Goal: Transaction & Acquisition: Purchase product/service

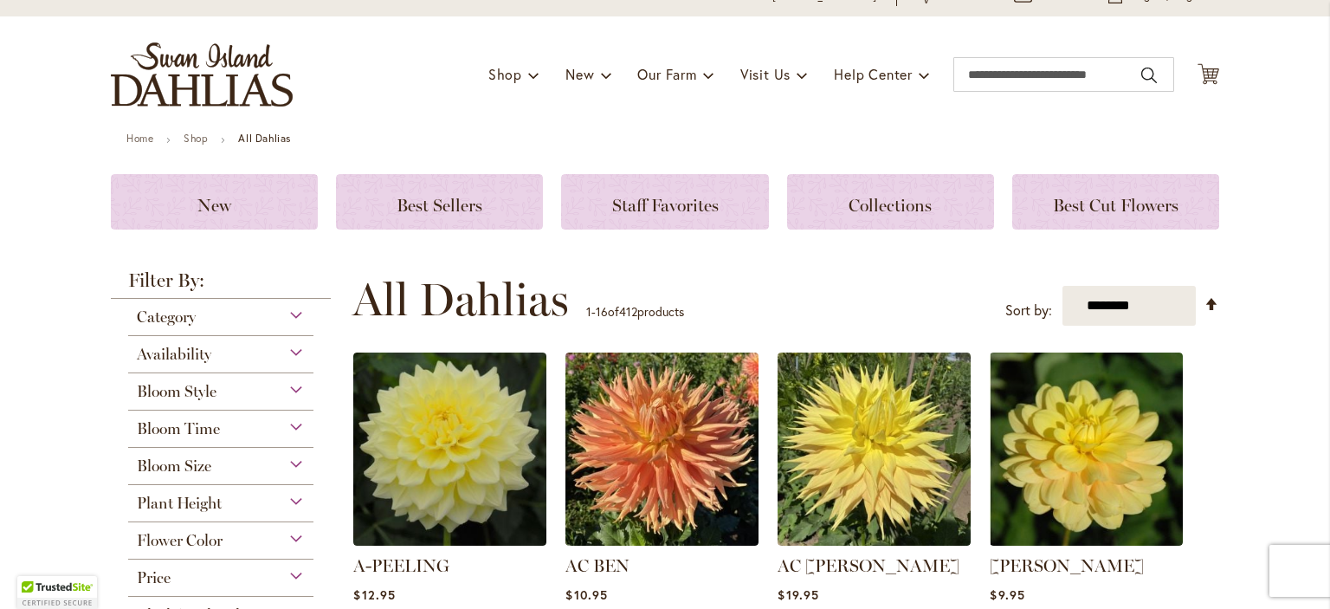
scroll to position [81, 0]
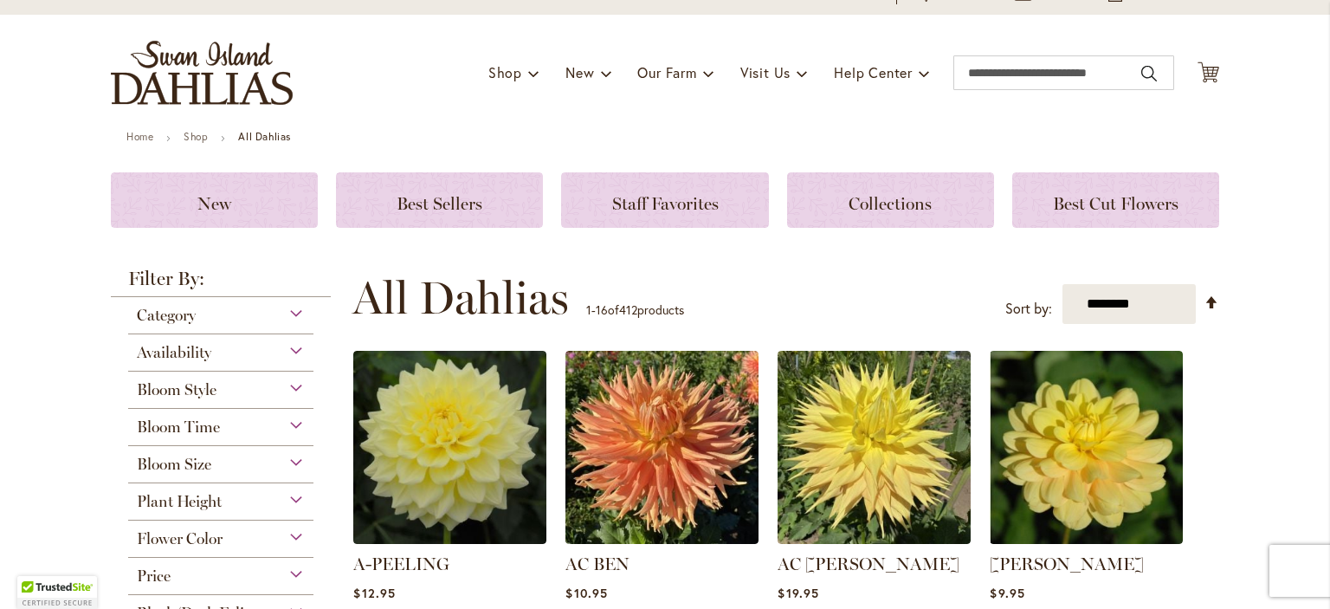
click at [290, 540] on div "Flower Color" at bounding box center [220, 534] width 185 height 28
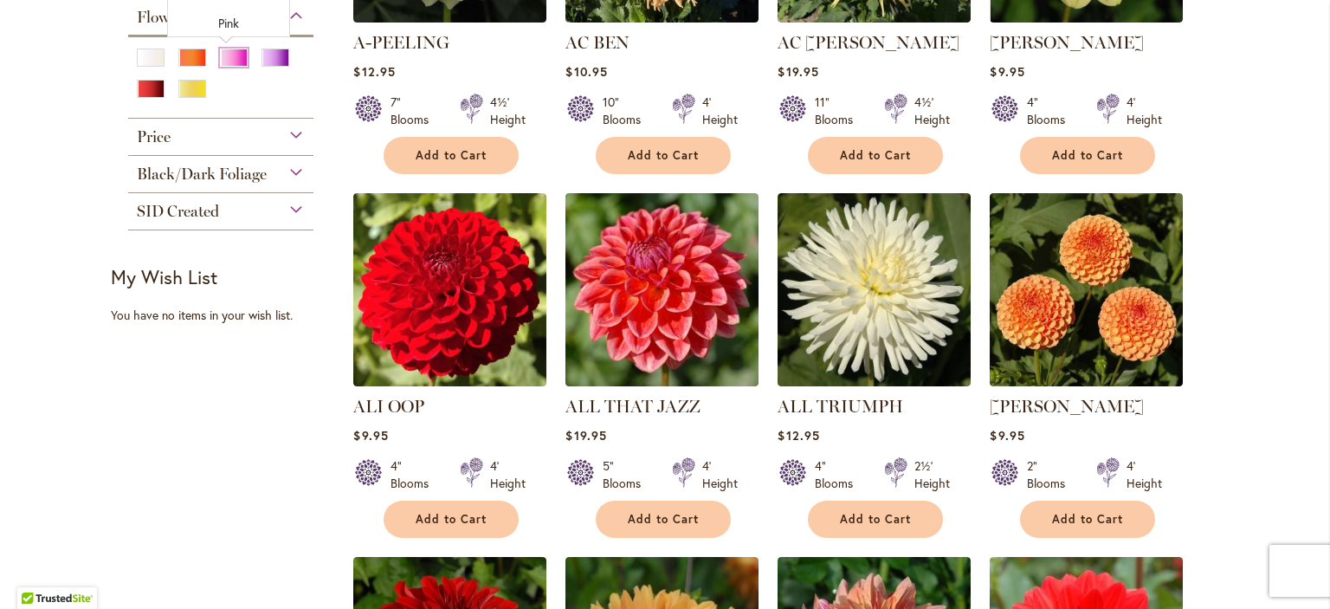
click at [235, 57] on div "Pink" at bounding box center [234, 57] width 28 height 18
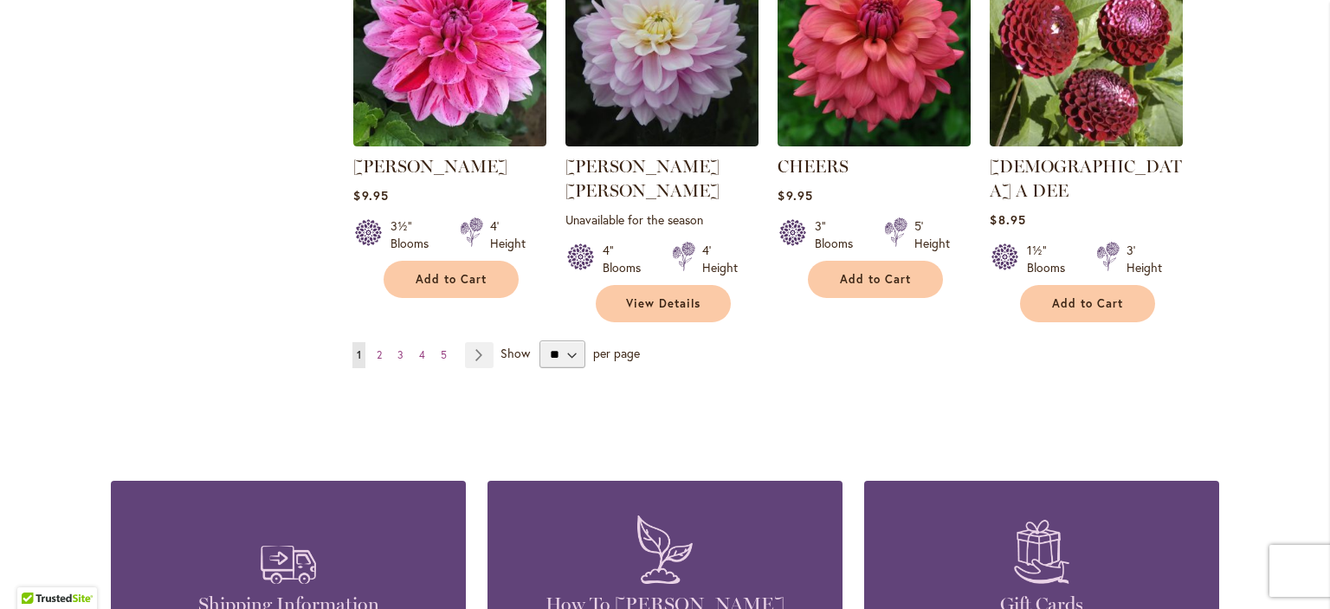
scroll to position [1567, 0]
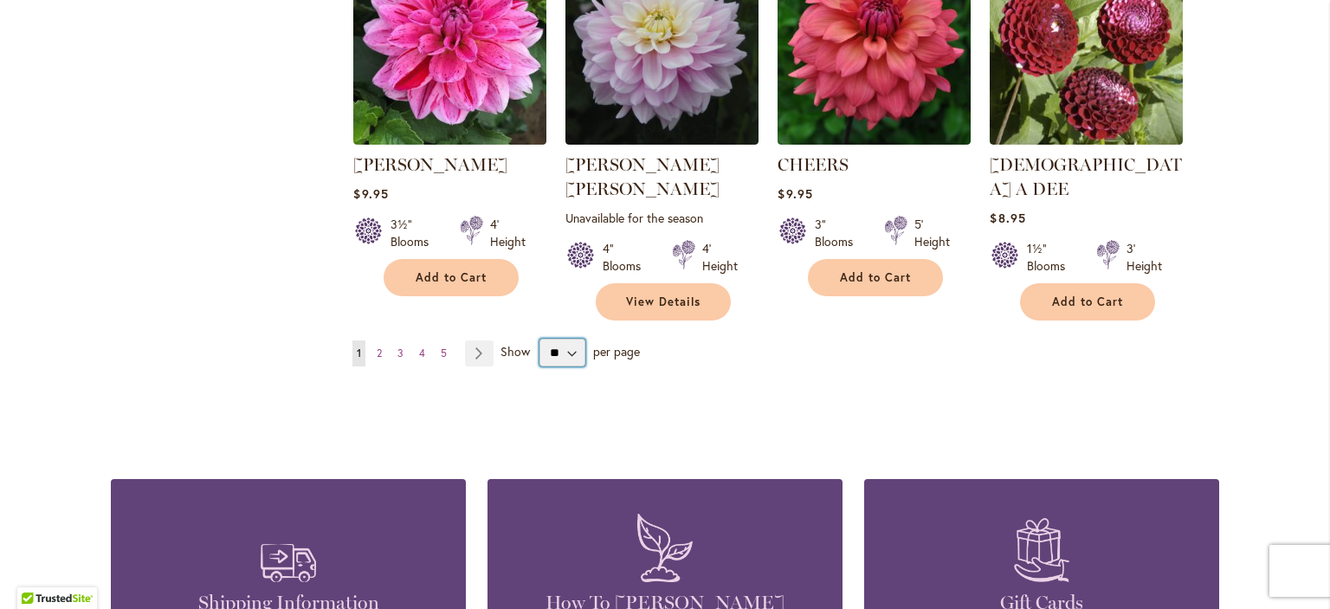
click at [565, 338] on select "** ** ** **" at bounding box center [562, 352] width 46 height 28
select select "**"
click at [539, 338] on select "** ** ** **" at bounding box center [562, 352] width 46 height 28
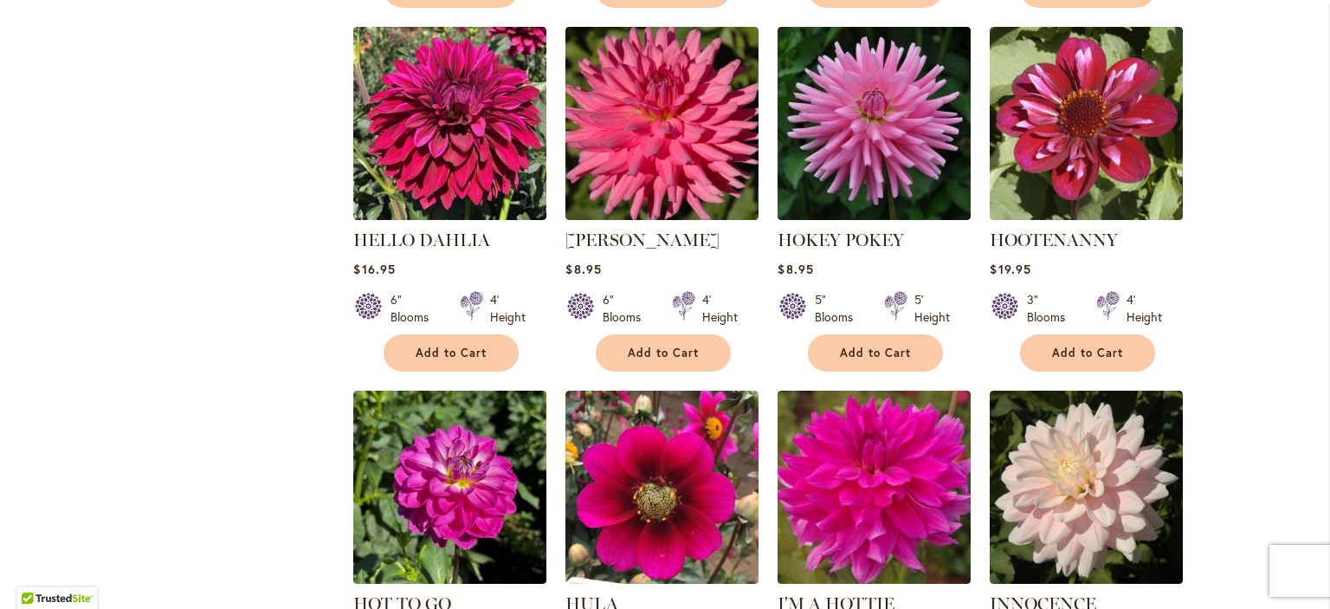
scroll to position [5247, 0]
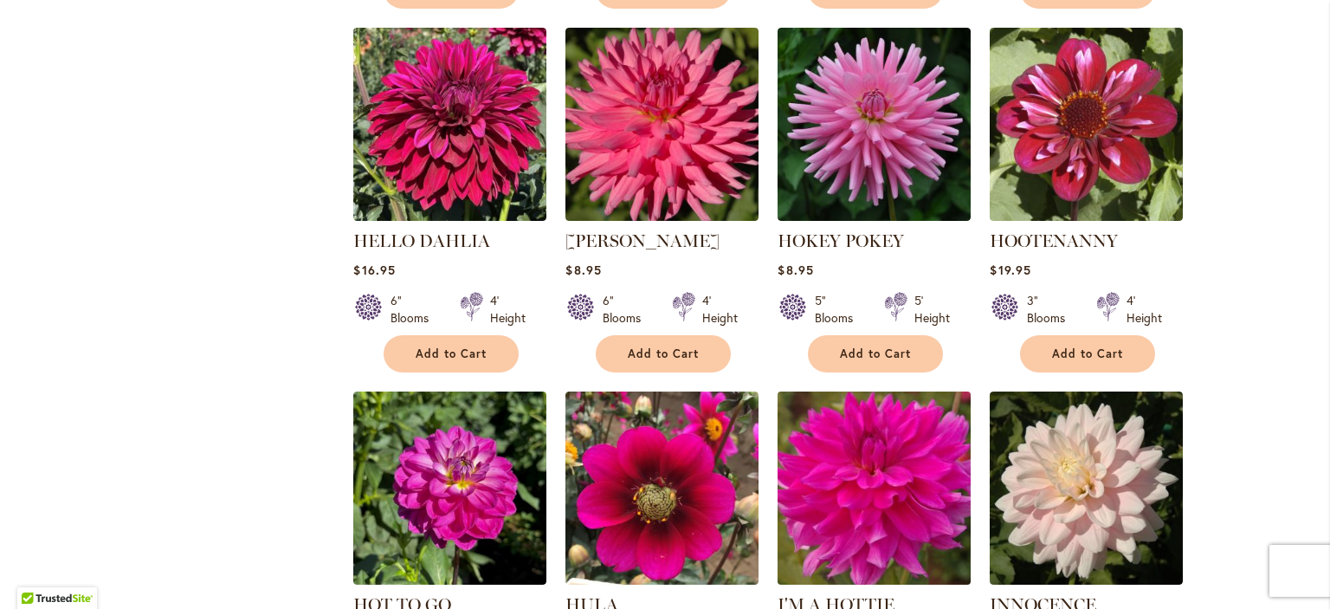
click at [864, 386] on img at bounding box center [874, 487] width 203 height 203
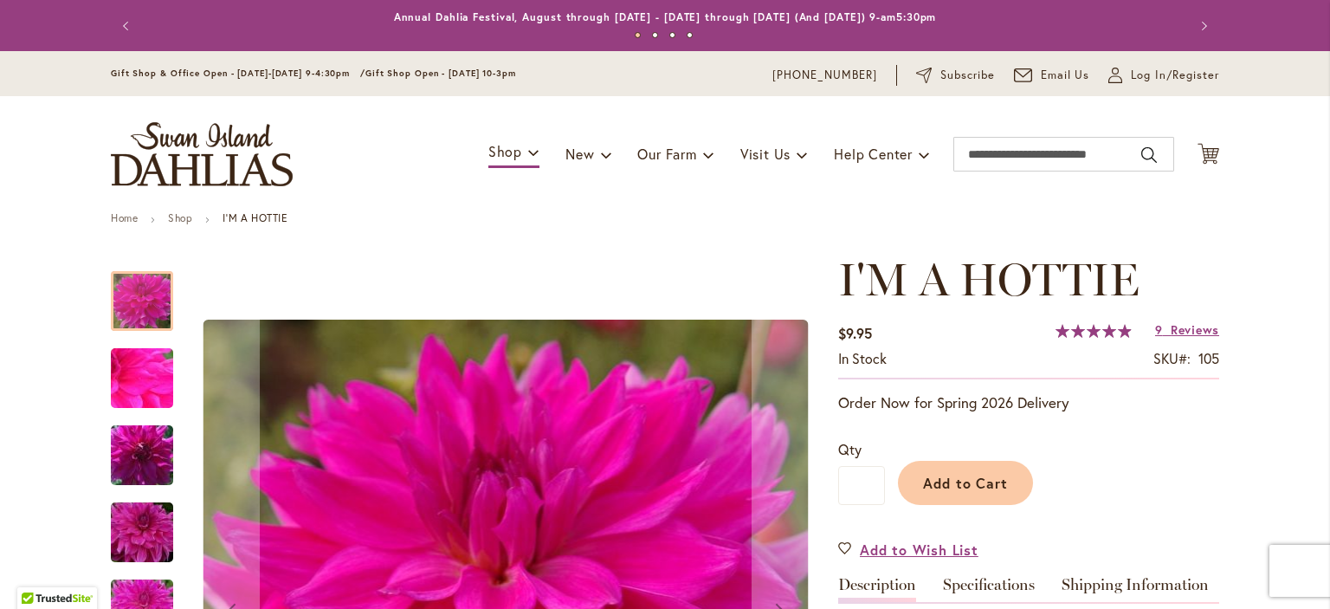
click at [143, 364] on img "I'm A Hottie" at bounding box center [142, 378] width 125 height 93
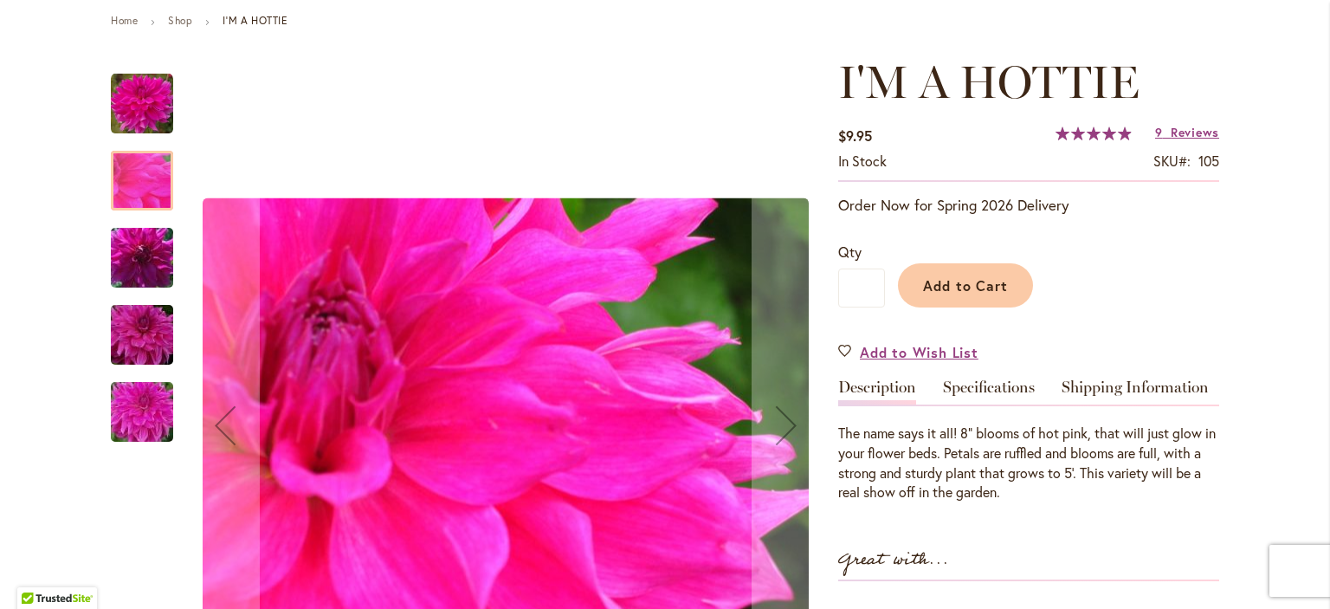
scroll to position [199, 0]
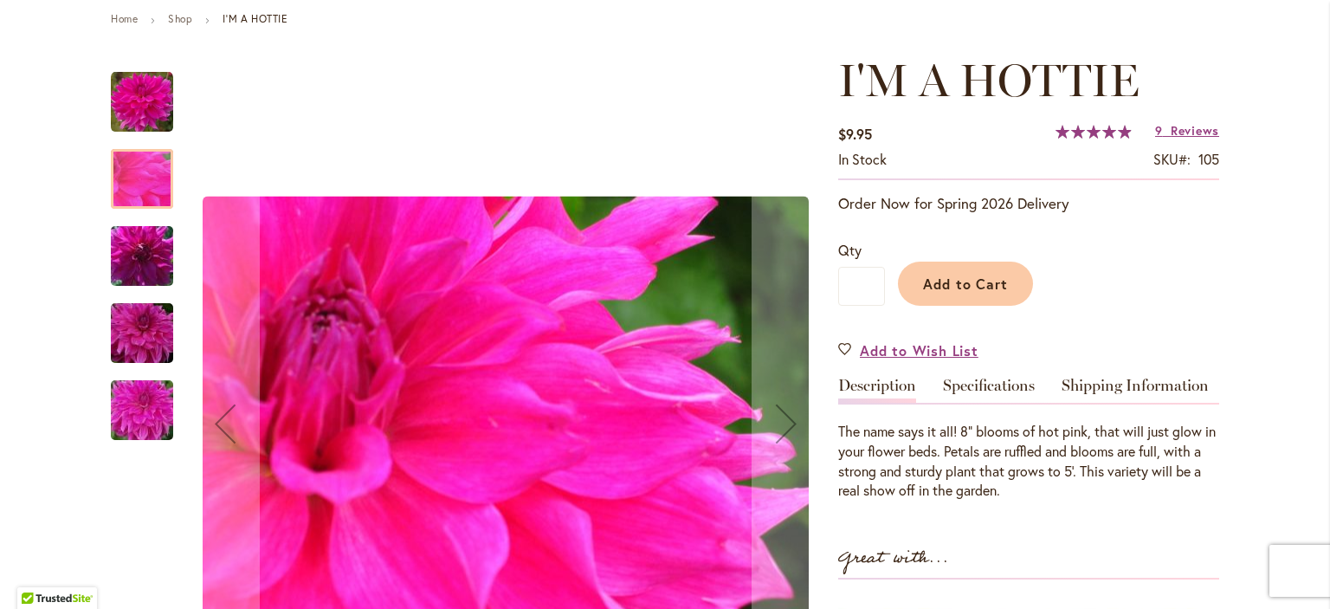
click at [110, 268] on img "I'm A Hottie" at bounding box center [142, 256] width 125 height 83
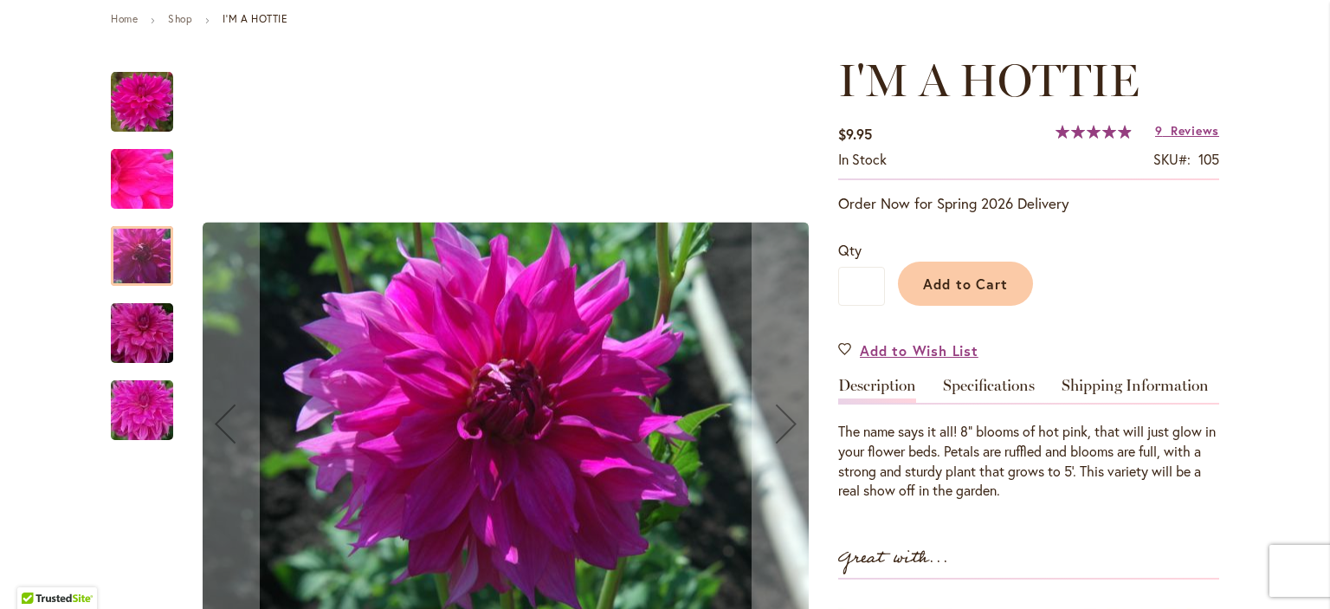
click at [139, 323] on img "I'm A Hottie" at bounding box center [142, 333] width 125 height 83
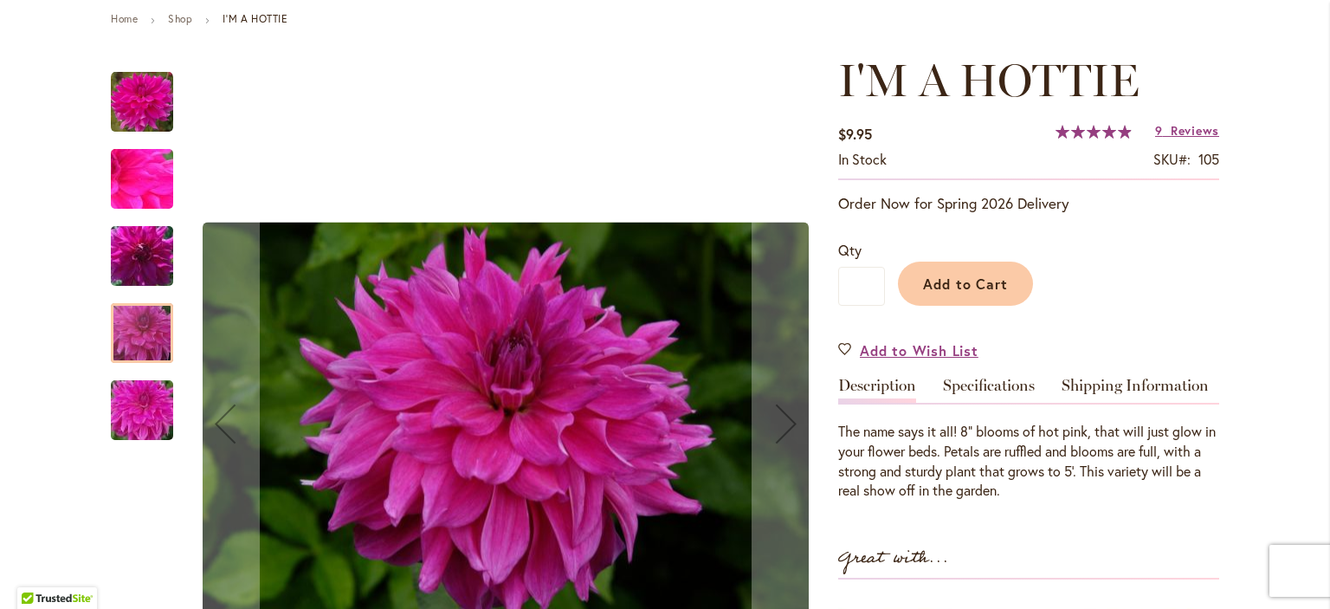
click at [145, 404] on img "I'm A Hottie" at bounding box center [142, 410] width 125 height 93
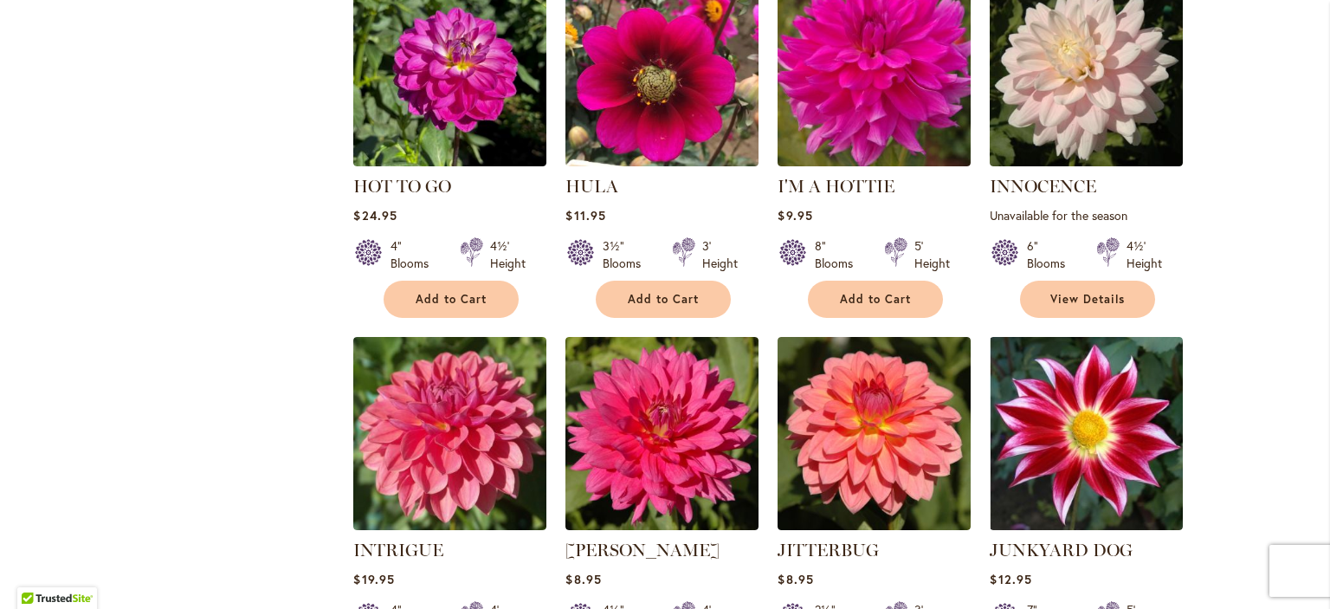
scroll to position [5928, 0]
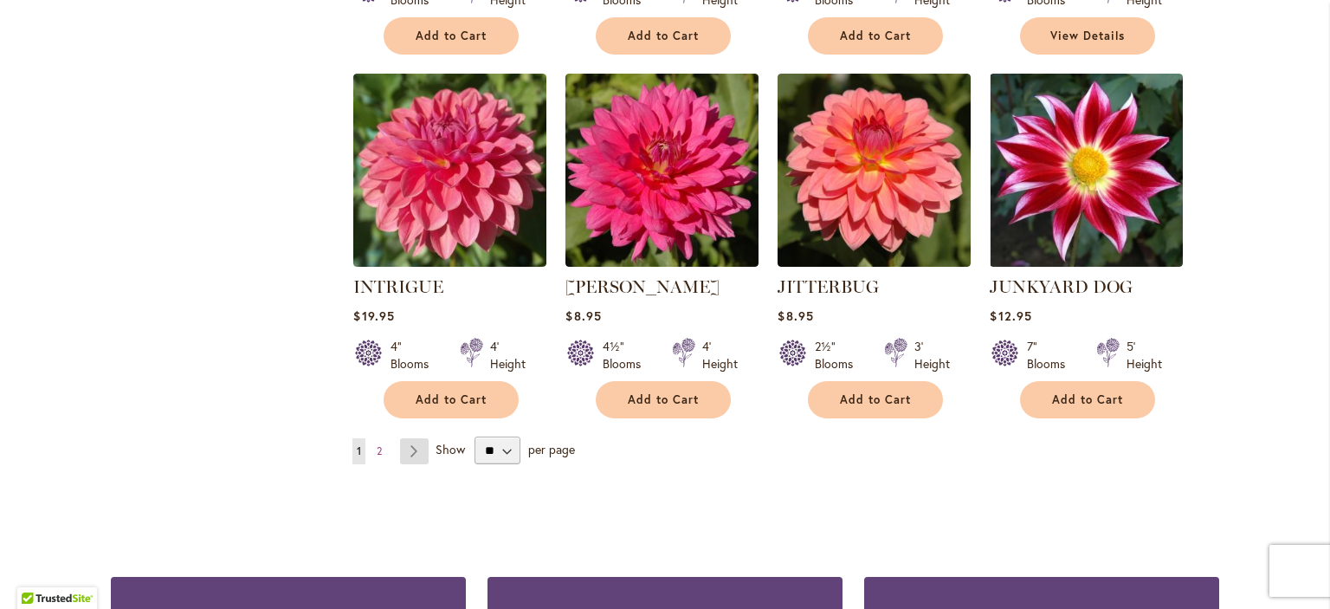
click at [406, 438] on link "Page Next" at bounding box center [414, 451] width 29 height 26
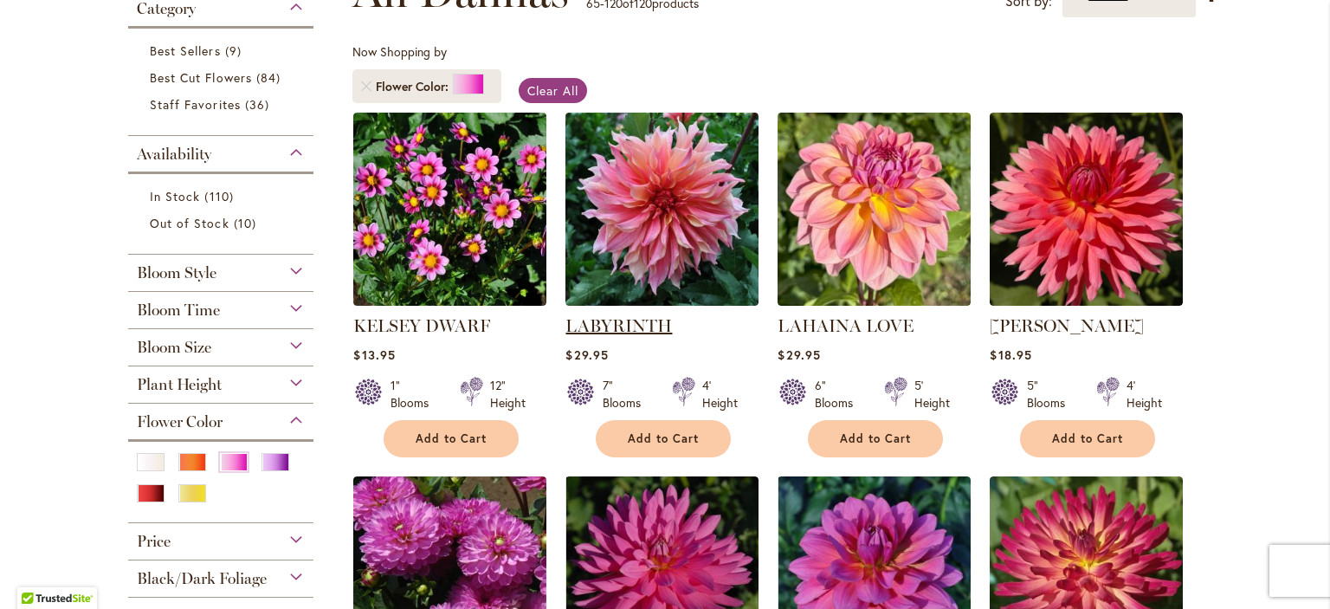
scroll to position [291, 0]
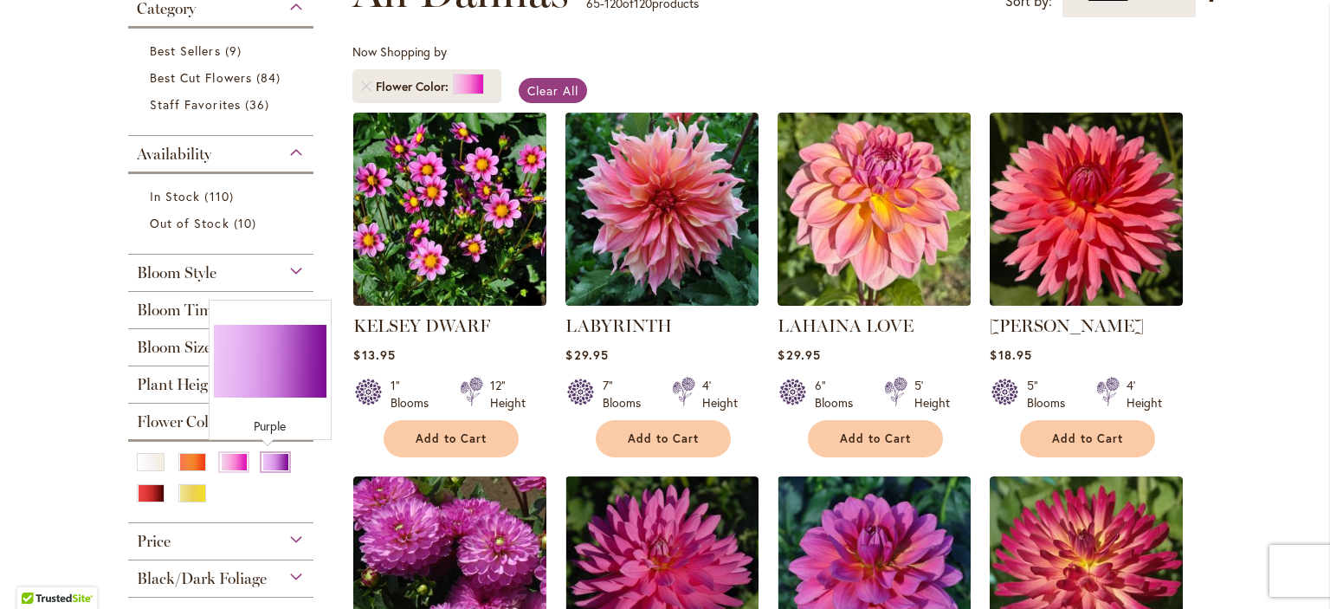
click at [262, 461] on div "Purple" at bounding box center [275, 462] width 28 height 18
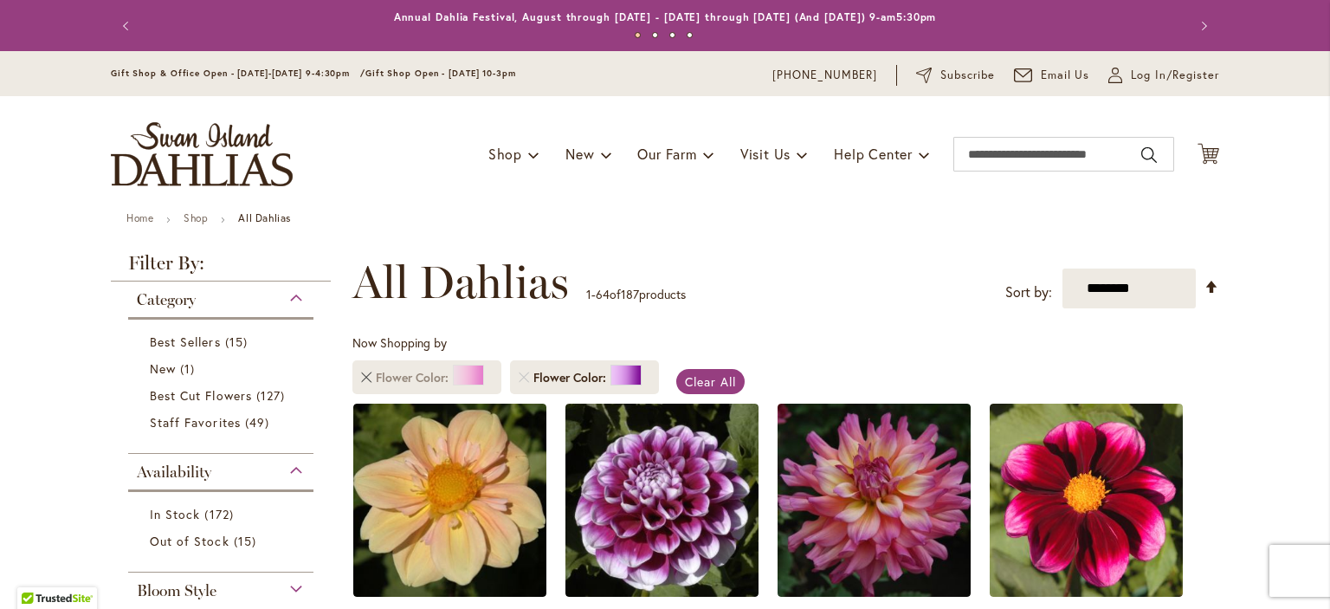
click at [361, 376] on link "Remove Flower Color Pink" at bounding box center [366, 377] width 10 height 10
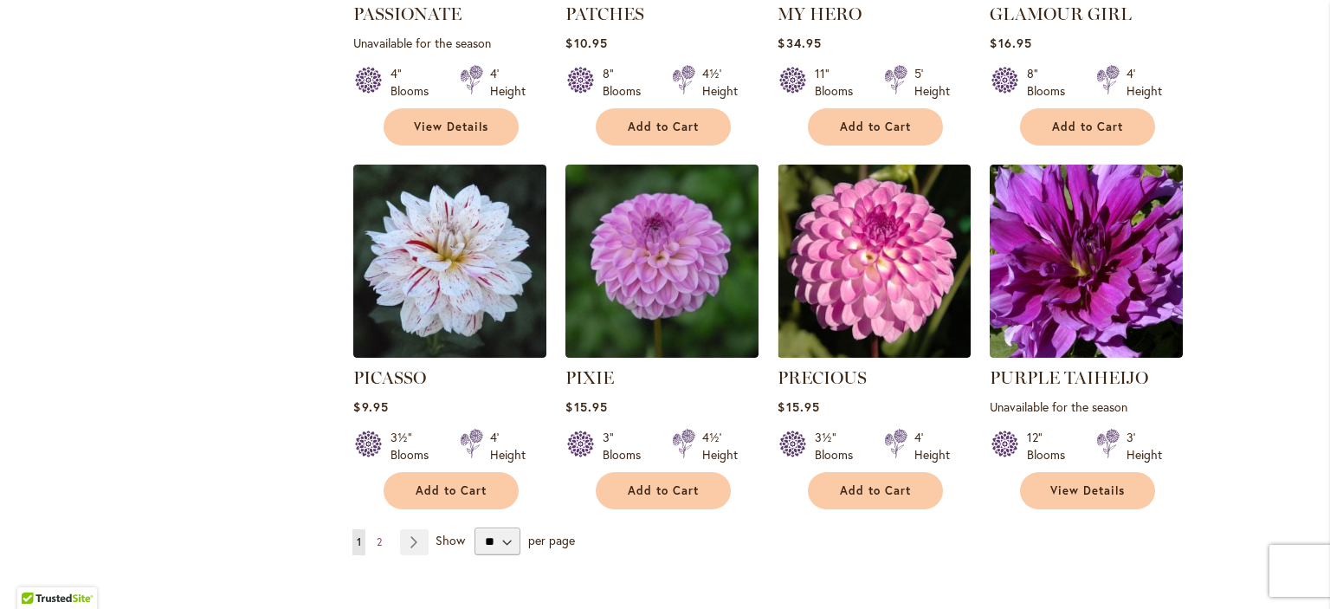
scroll to position [5862, 0]
click at [377, 535] on span "2" at bounding box center [379, 541] width 5 height 13
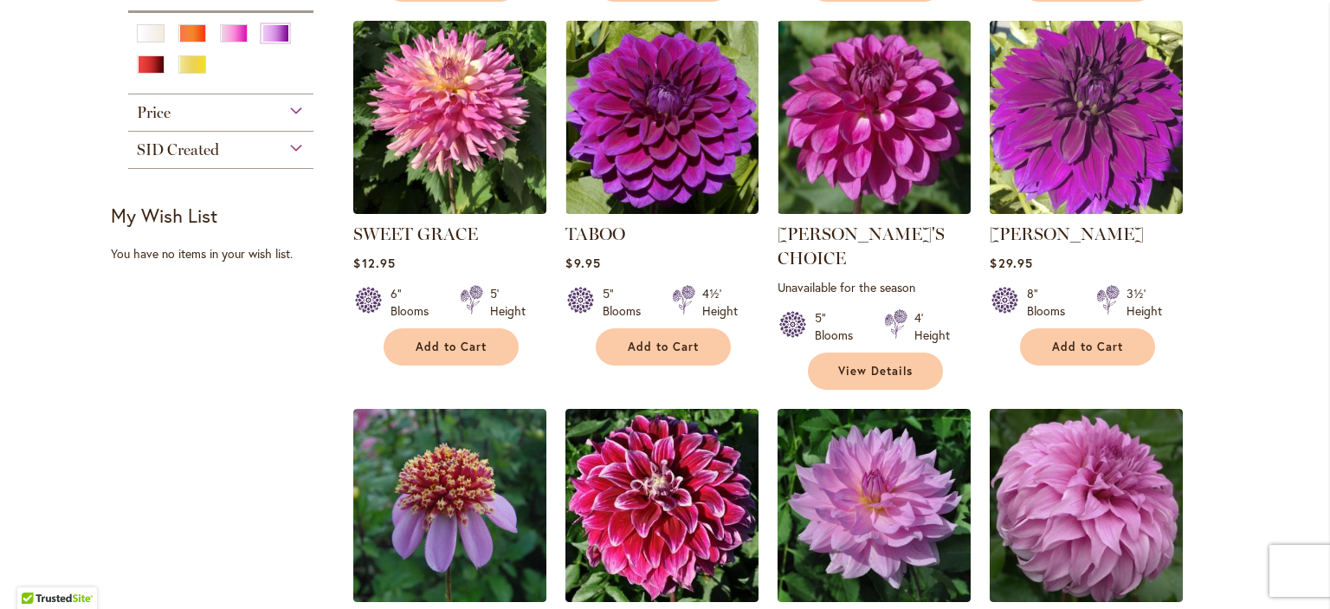
scroll to position [724, 0]
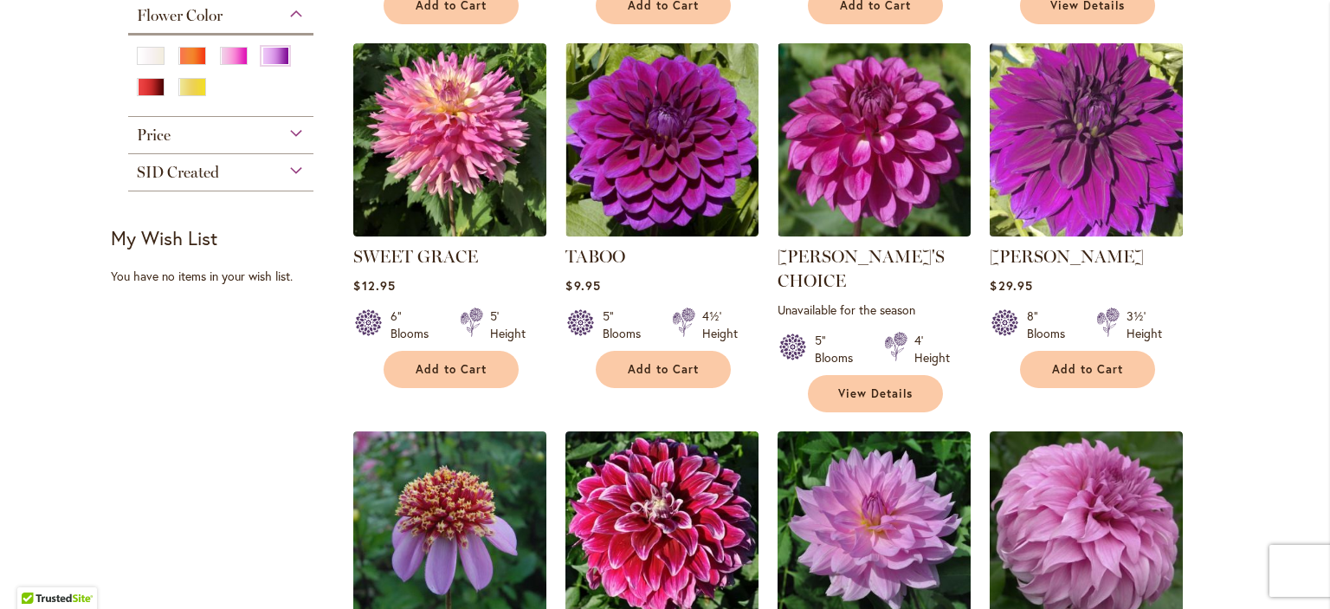
click at [1022, 158] on img at bounding box center [1086, 139] width 203 height 203
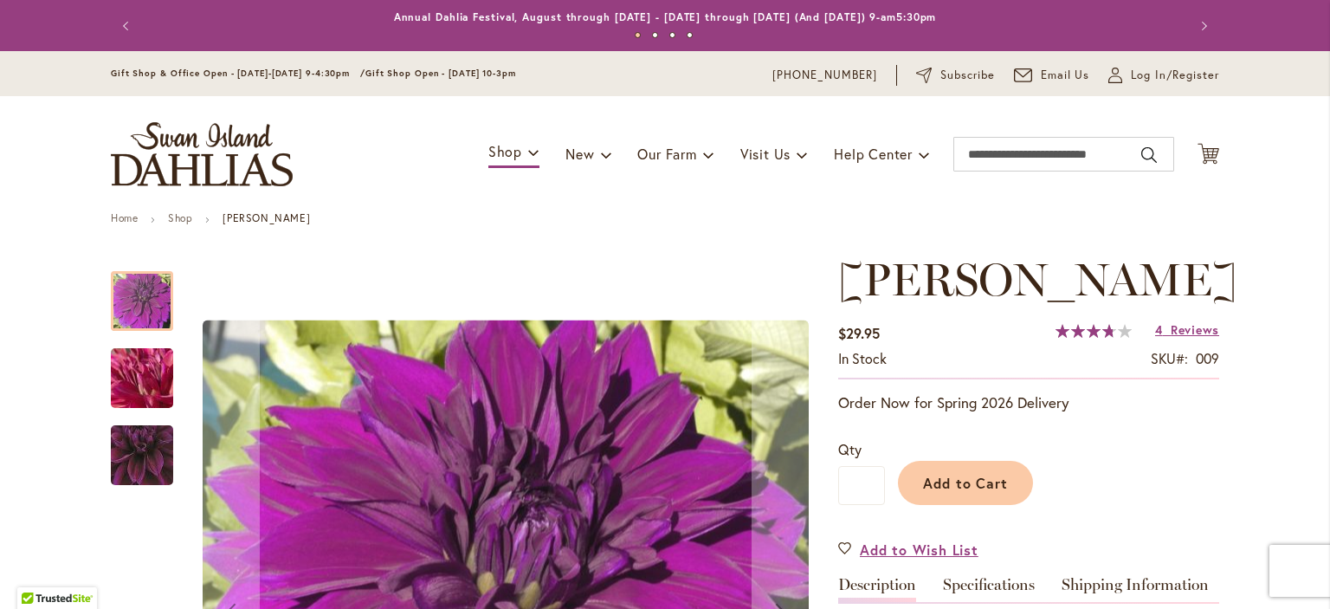
click at [138, 377] on img "Thomas Edison" at bounding box center [142, 378] width 125 height 93
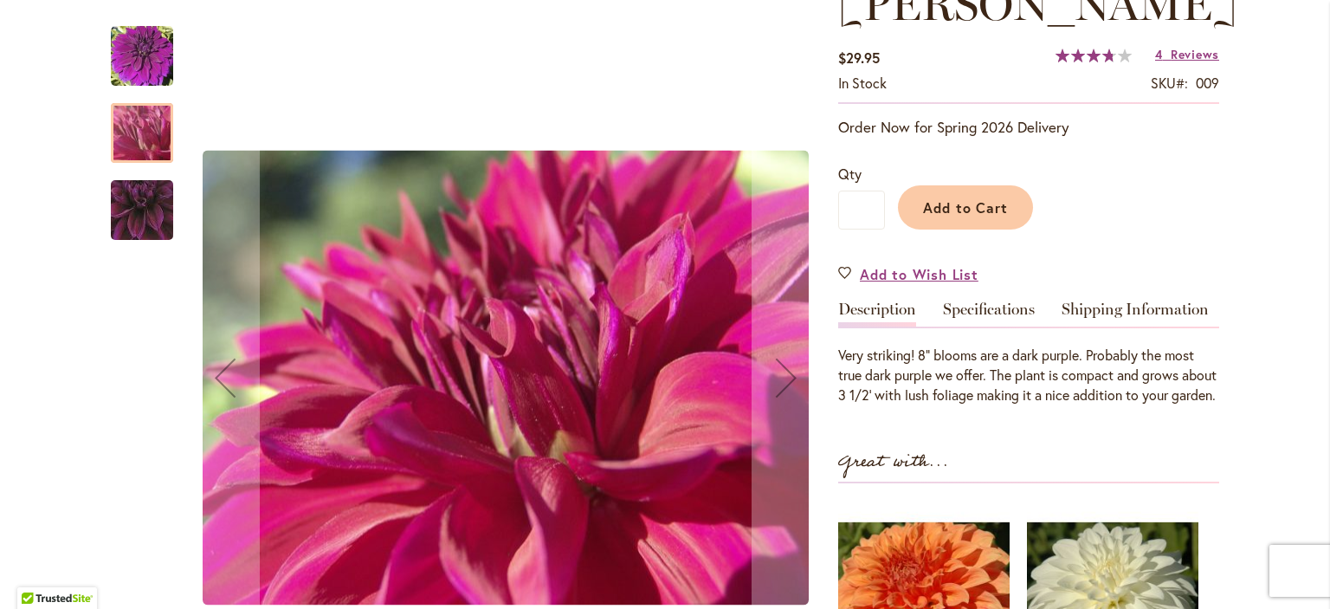
scroll to position [561, 0]
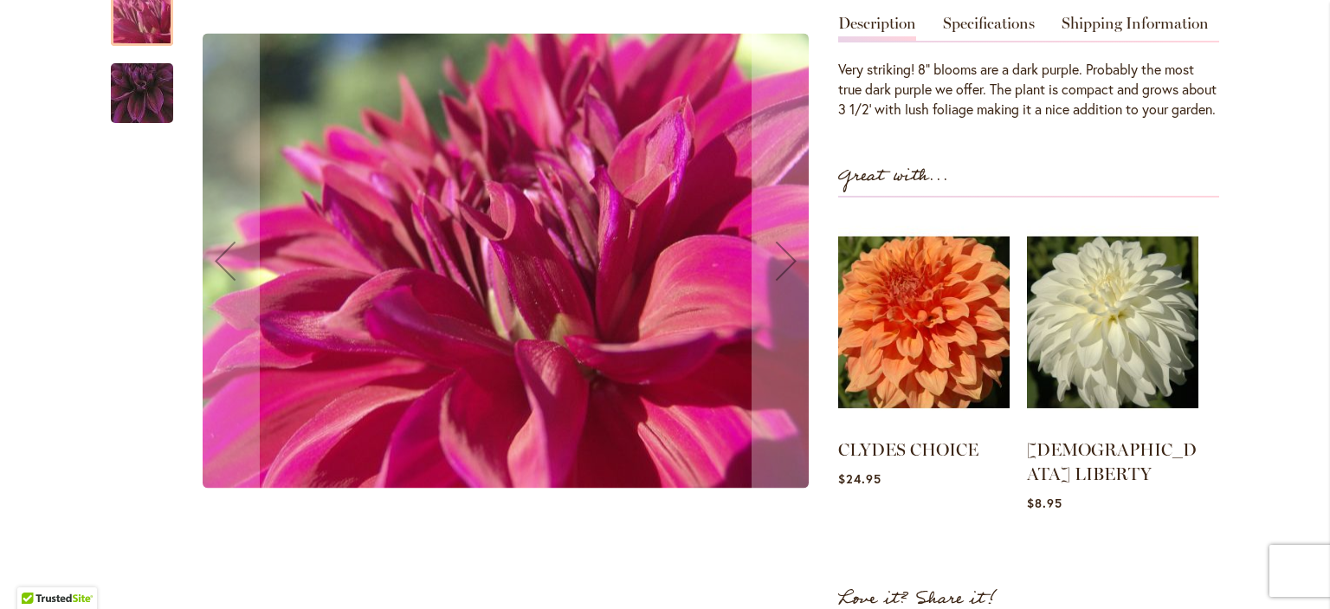
click at [134, 130] on img "Thomas Edison" at bounding box center [142, 93] width 123 height 119
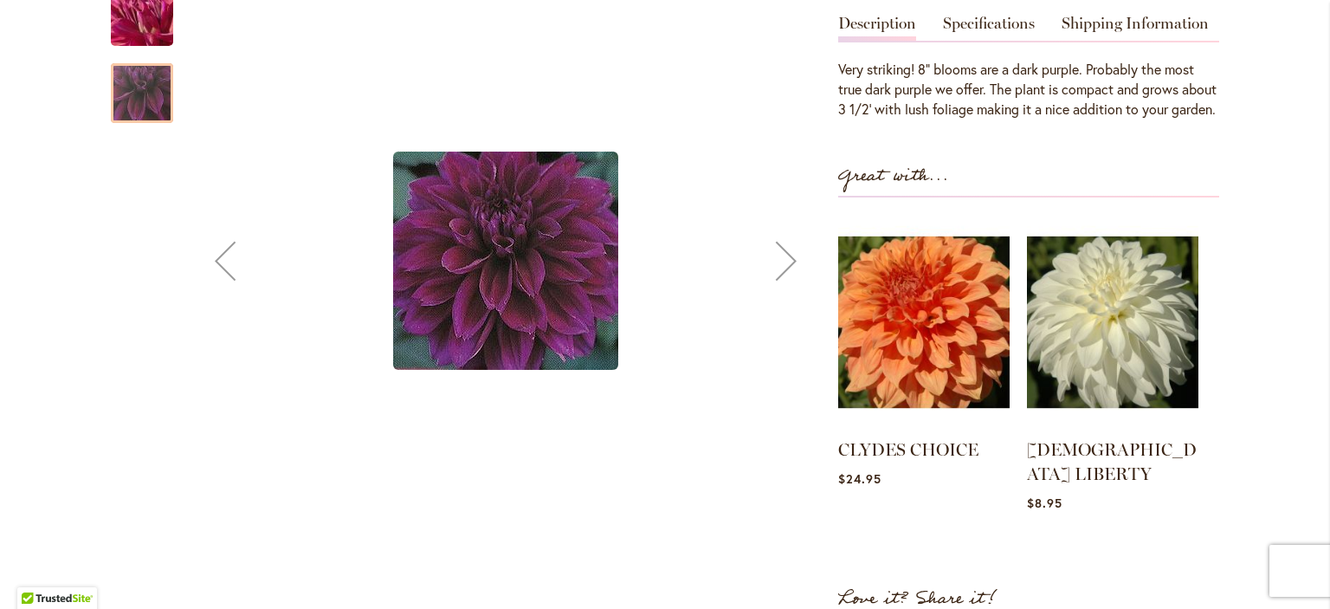
click at [141, 63] on img "Thomas Edison" at bounding box center [142, 16] width 125 height 93
